Goal: Task Accomplishment & Management: Manage account settings

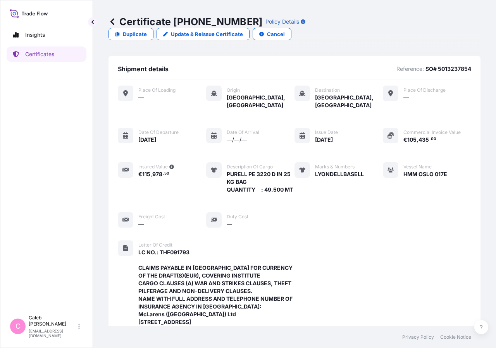
scroll to position [61, 0]
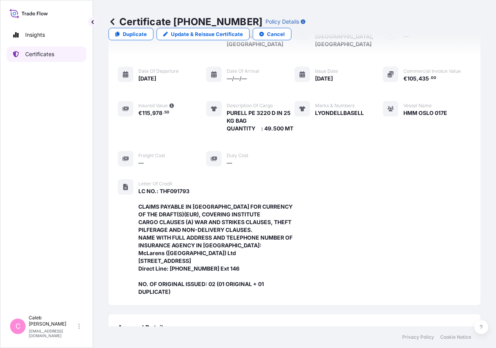
click at [29, 54] on p "Certificates" at bounding box center [39, 54] width 29 height 8
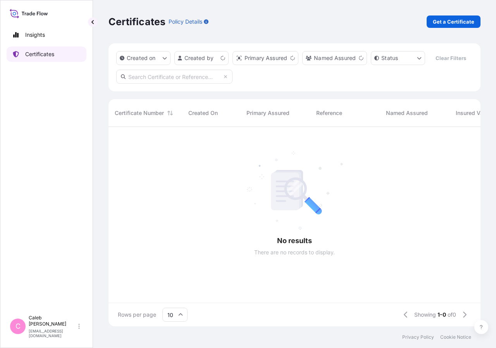
scroll to position [181, 365]
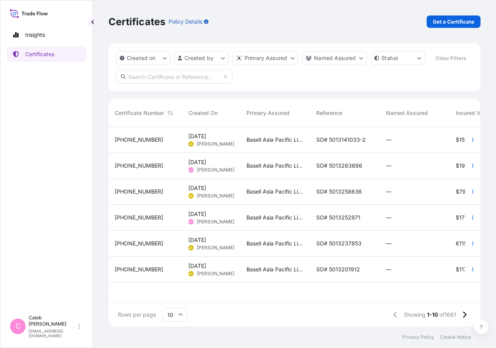
click at [160, 108] on div "Created on Created by Primary Assured Named Assured Status Clear Filters Certif…" at bounding box center [294, 184] width 372 height 283
click at [156, 84] on input "text" at bounding box center [174, 77] width 116 height 14
type input "SO# 5013227043"
click at [360, 144] on span "SO# 5013227043" at bounding box center [339, 140] width 46 height 8
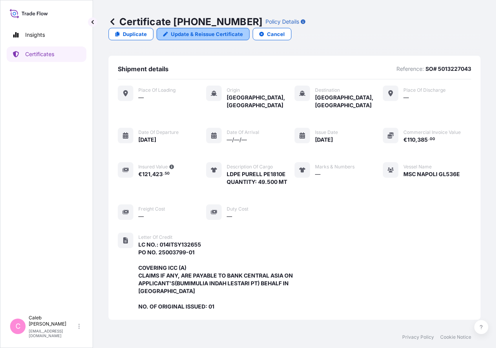
click at [243, 30] on p "Update & Reissue Certificate" at bounding box center [207, 34] width 72 height 8
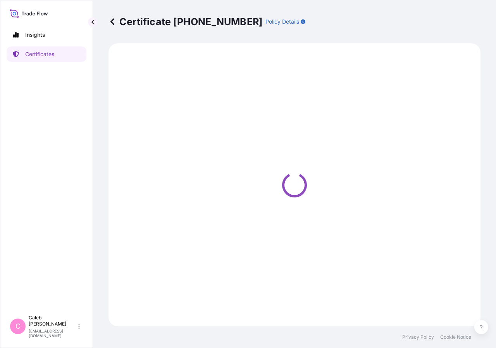
select select "Sea"
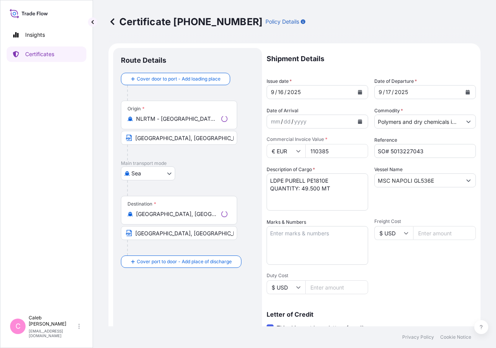
select select "32034"
click at [52, 54] on p "Certificates" at bounding box center [39, 54] width 29 height 8
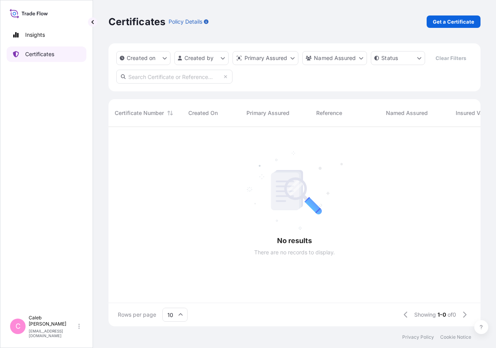
scroll to position [181, 365]
